Goal: Complete application form

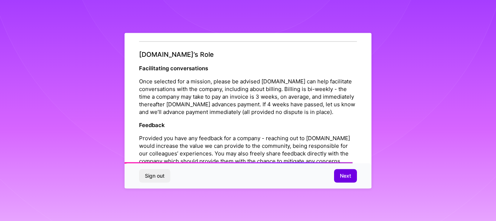
scroll to position [875, 0]
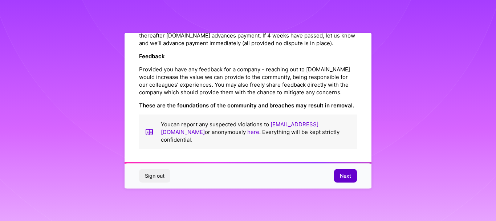
click at [344, 180] on button "Next" at bounding box center [345, 175] width 23 height 13
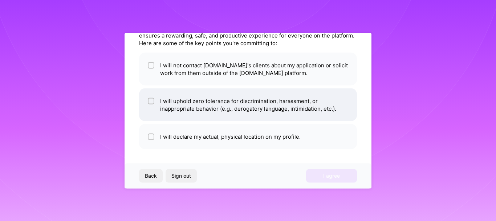
scroll to position [0, 0]
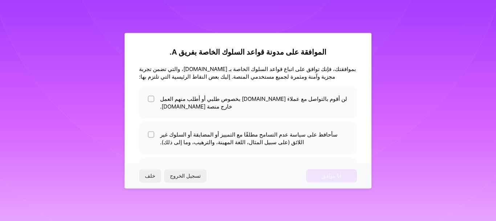
click at [223, 68] on font "بموافقتك، فإنك توافق على اتباع قواعد السلوك الخاصة بـ [DOMAIN_NAME]، والتي تضمن…" at bounding box center [247, 72] width 217 height 15
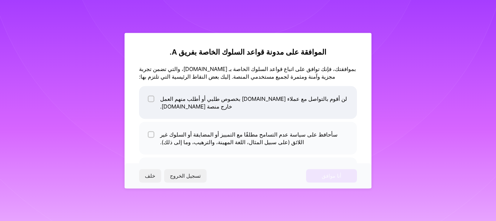
click at [151, 97] on input "checkbox" at bounding box center [151, 98] width 5 height 5
checkbox input "true"
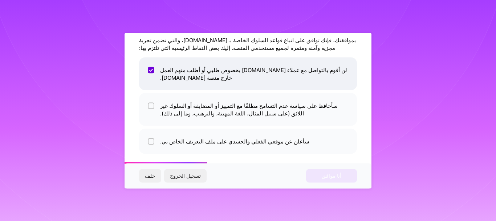
scroll to position [29, 0]
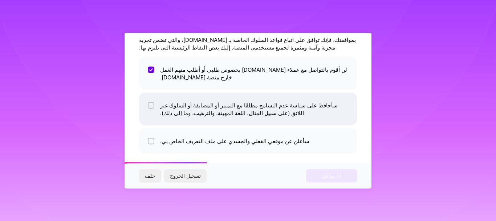
click at [150, 104] on input "checkbox" at bounding box center [151, 105] width 5 height 5
checkbox input "true"
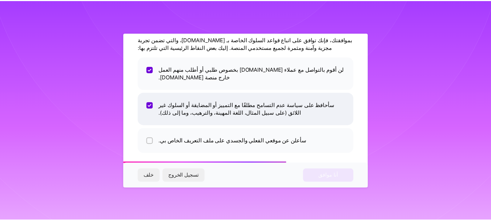
scroll to position [33, 0]
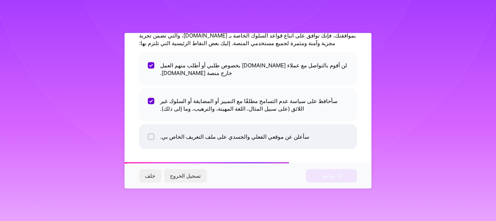
click at [149, 137] on div at bounding box center [151, 136] width 7 height 7
checkbox input "true"
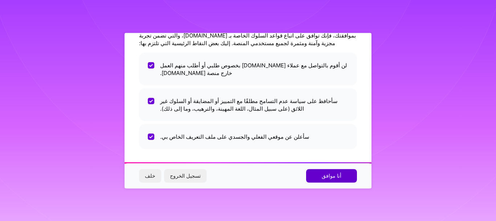
click at [327, 174] on font "أنا موافق" at bounding box center [332, 175] width 20 height 6
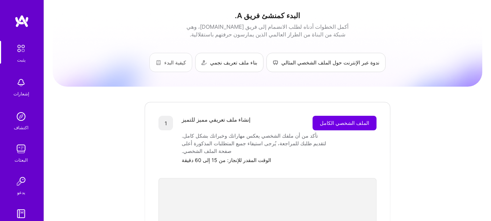
click at [164, 56] on link "كيفية البدء" at bounding box center [170, 62] width 43 height 19
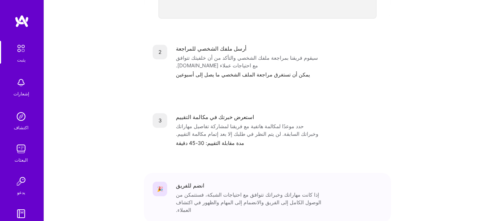
scroll to position [317, 0]
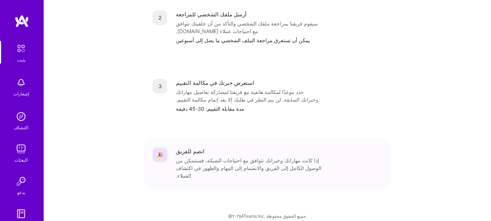
click at [17, 150] on img at bounding box center [21, 148] width 15 height 15
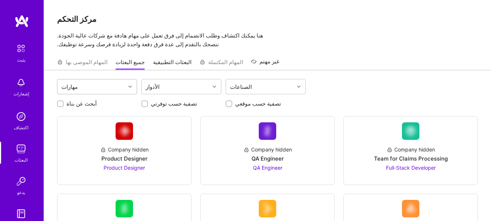
click at [117, 85] on div "مهارات" at bounding box center [91, 86] width 68 height 15
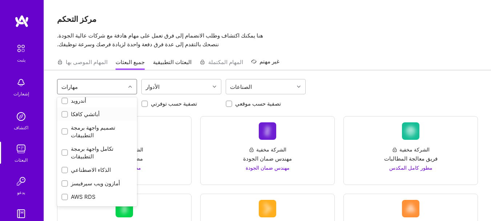
scroll to position [47, 0]
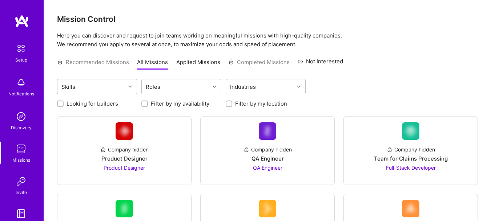
click at [125, 81] on div "Skills" at bounding box center [91, 86] width 68 height 15
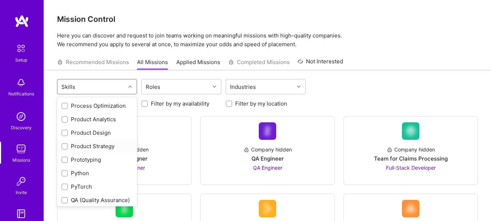
scroll to position [658, 0]
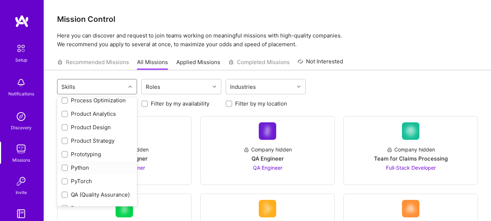
click at [66, 164] on label at bounding box center [64, 168] width 7 height 8
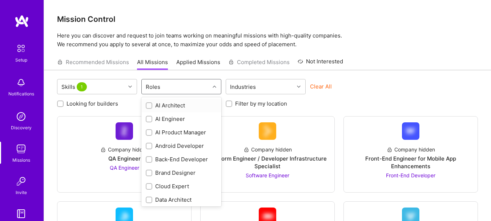
click at [188, 84] on div "Roles" at bounding box center [176, 86] width 68 height 15
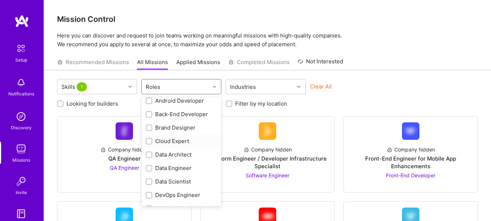
scroll to position [0, 0]
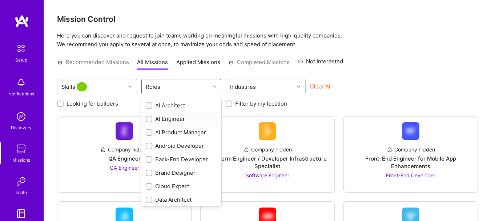
click at [153, 120] on div "AI Engineer" at bounding box center [181, 119] width 71 height 8
checkbox input "true"
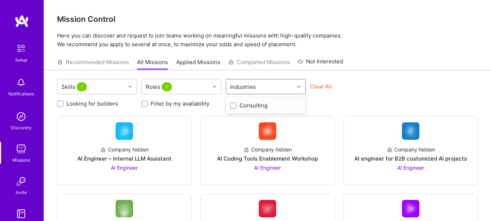
click at [254, 86] on div "Industries" at bounding box center [242, 86] width 29 height 11
click at [234, 107] on input "checkbox" at bounding box center [233, 105] width 5 height 5
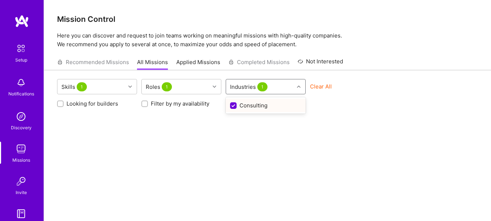
click at [235, 105] on input "checkbox" at bounding box center [234, 105] width 7 height 7
checkbox input "false"
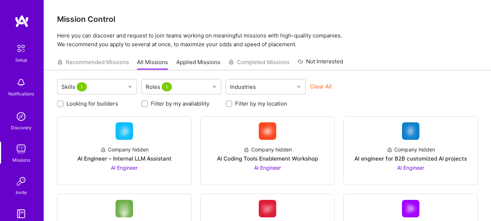
click at [375, 81] on div "Skills 1 Roles 1 Industries Clear All" at bounding box center [267, 87] width 421 height 17
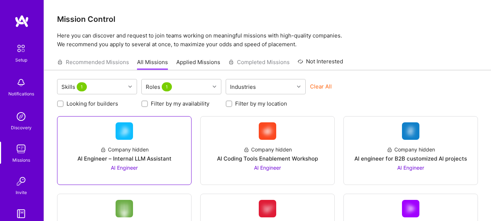
click at [132, 137] on img at bounding box center [124, 130] width 17 height 17
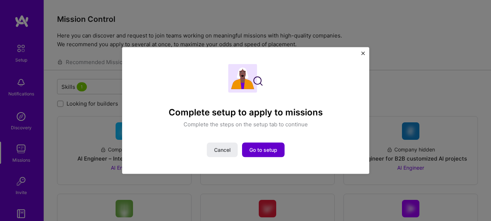
click at [255, 150] on span "Go to setup" at bounding box center [263, 149] width 28 height 7
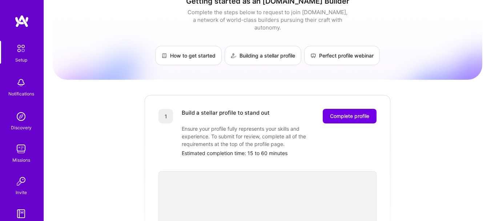
scroll to position [15, 0]
click at [343, 112] on span "Complete profile" at bounding box center [349, 115] width 39 height 7
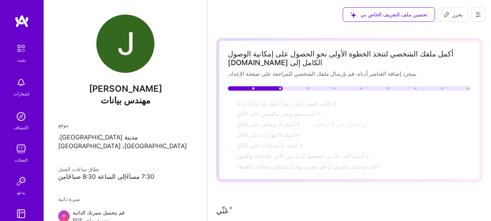
click at [321, 102] on font "اكتب قسم "عنّي" بما لا يقل عن 250 حرفًا" at bounding box center [284, 103] width 94 height 7
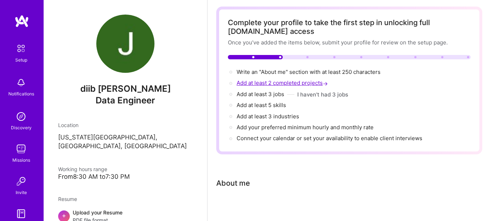
scroll to position [23, 0]
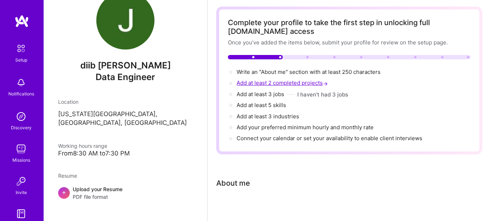
click at [313, 82] on span "Add at least 2 completed projects →" at bounding box center [283, 82] width 93 height 7
select select "US"
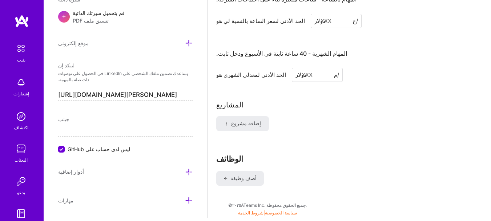
scroll to position [299, 0]
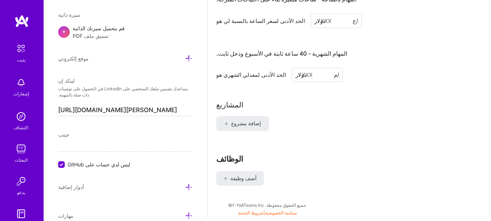
click at [380, 80] on div "الحد الأدنى لمعدلي الشهري هو دولار /م" at bounding box center [349, 75] width 266 height 14
click at [308, 73] on input at bounding box center [317, 75] width 51 height 14
type input "1"
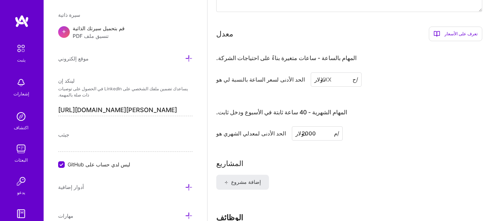
scroll to position [482, 0]
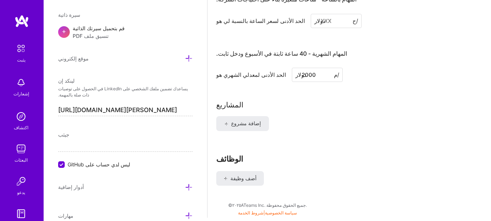
type input "2000"
click at [331, 118] on div "إضافة مشروع" at bounding box center [349, 127] width 266 height 23
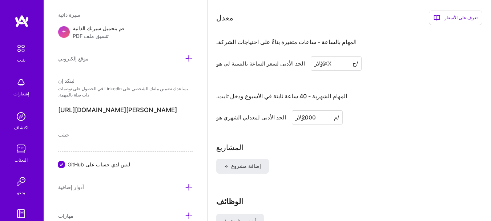
scroll to position [439, 0]
click at [322, 68] on input at bounding box center [336, 64] width 51 height 14
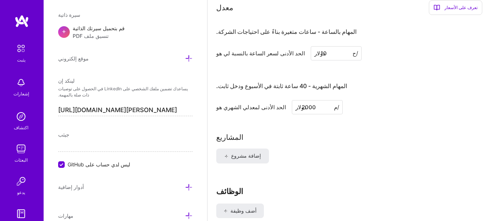
type input "10"
click at [419, 61] on div "المهام بالساعة - ساعات متغيرة بناءً على احتياجات الشركة. الحد الأدنى لسعر الساع…" at bounding box center [349, 67] width 266 height 93
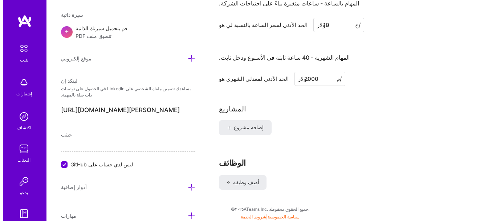
scroll to position [472, 0]
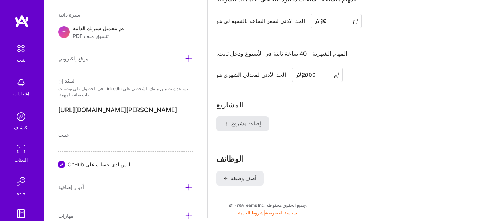
click at [235, 124] on font "إضافة مشروع" at bounding box center [246, 123] width 30 height 6
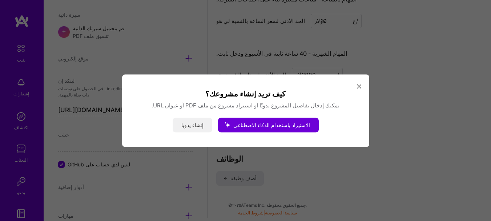
click at [197, 128] on button "إنشاء يدويا" at bounding box center [193, 124] width 40 height 15
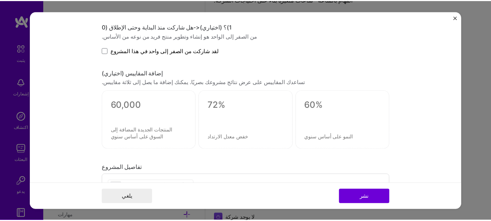
scroll to position [564, 0]
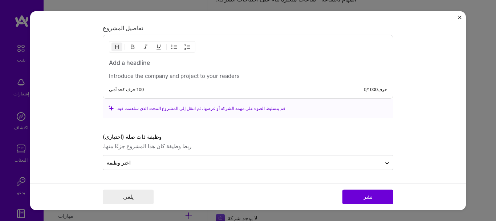
click at [490, 25] on div "عنوان المشروع شركة صناعة المشاريع صناعة رابط المشروع (اختياري) اسحب وأفلِت صورة…" at bounding box center [248, 110] width 496 height 221
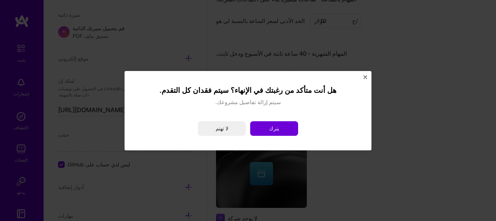
click at [366, 75] on img "يغلق" at bounding box center [366, 77] width 4 height 4
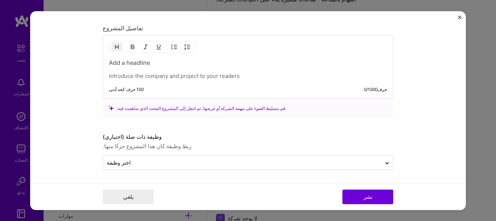
click at [460, 17] on img "يغلق" at bounding box center [460, 17] width 4 height 4
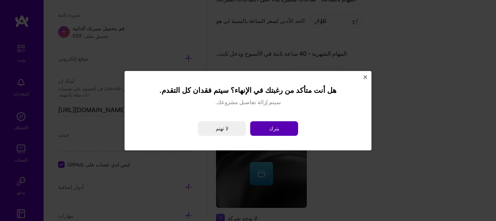
click at [284, 130] on button "يترك" at bounding box center [274, 128] width 48 height 15
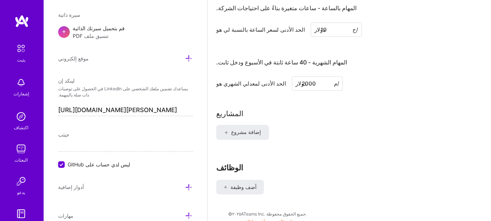
scroll to position [472, 0]
